Goal: Task Accomplishment & Management: Manage account settings

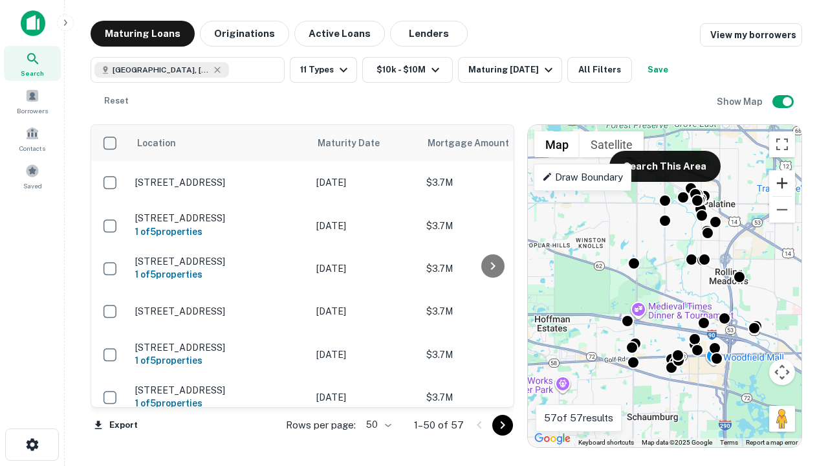
click at [782, 183] on button "Zoom in" at bounding box center [782, 183] width 26 height 26
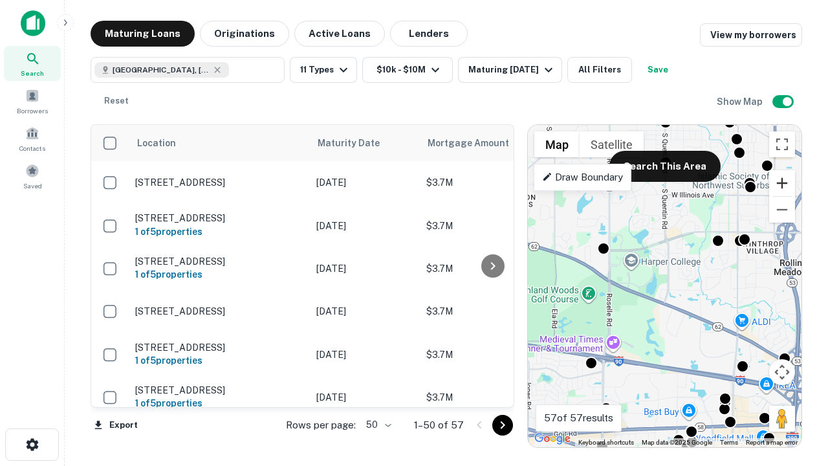
click at [782, 183] on button "Zoom in" at bounding box center [782, 183] width 26 height 26
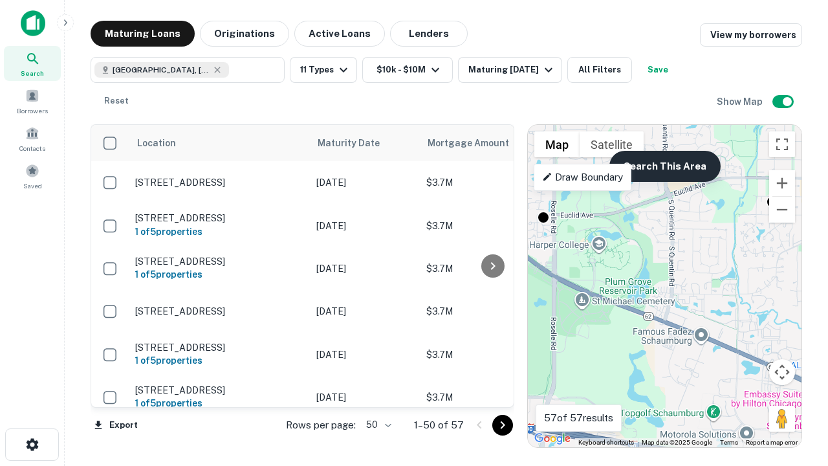
click at [664, 166] on button "Search This Area" at bounding box center [664, 166] width 111 height 31
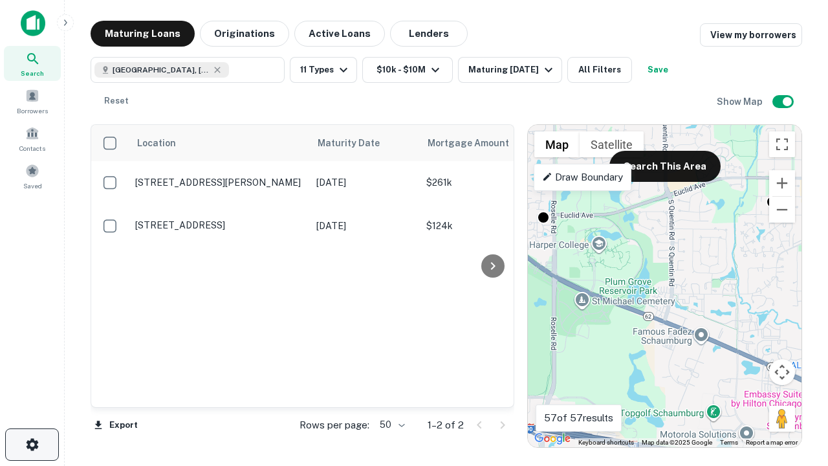
click at [32, 444] on icon "button" at bounding box center [33, 445] width 16 height 16
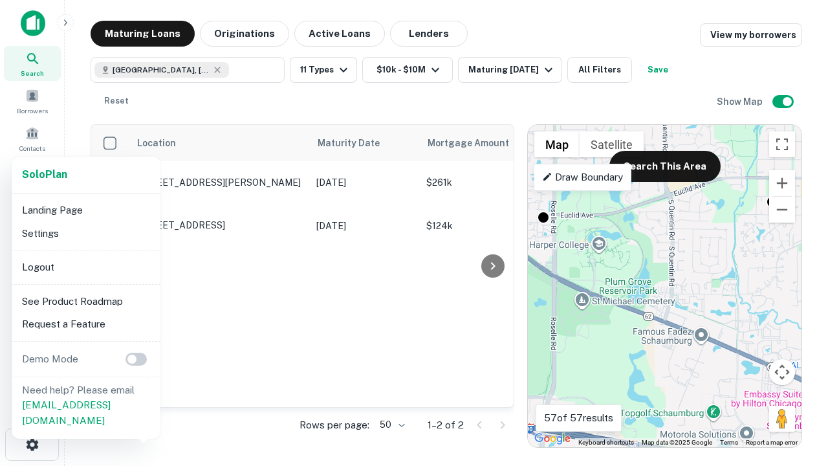
click at [85, 266] on li "Logout" at bounding box center [86, 266] width 138 height 23
